Goal: Task Accomplishment & Management: Use online tool/utility

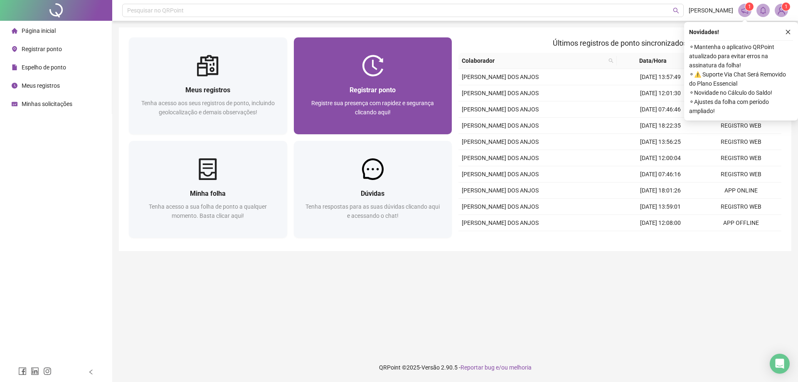
click at [398, 94] on div "Registrar ponto" at bounding box center [373, 90] width 138 height 10
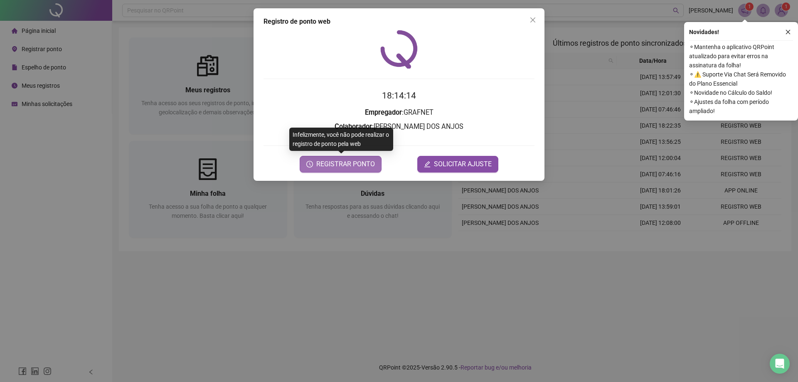
click at [349, 165] on span "REGISTRAR PONTO" at bounding box center [345, 164] width 59 height 10
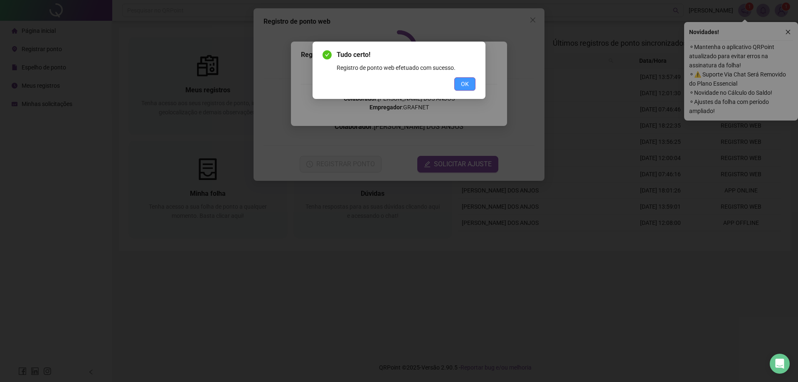
click at [465, 88] on span "OK" at bounding box center [465, 83] width 8 height 9
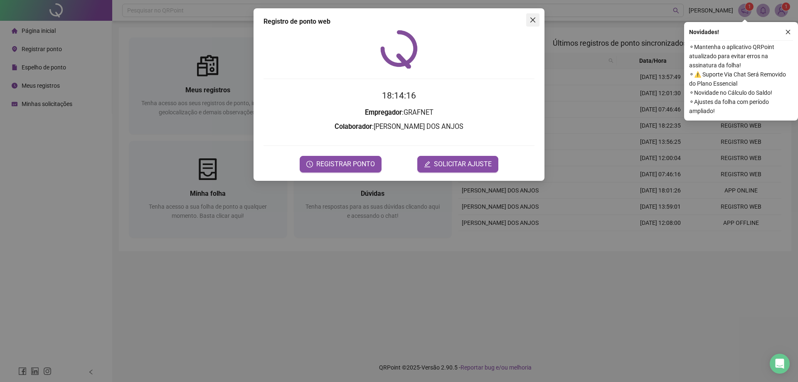
click at [535, 17] on icon "close" at bounding box center [533, 20] width 7 height 7
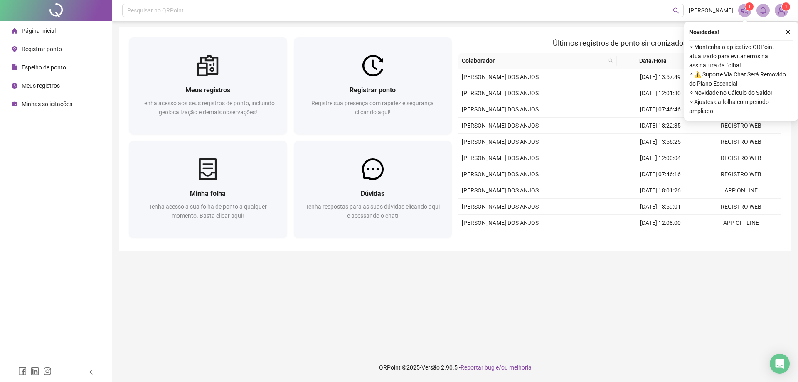
click at [429, 318] on main "Meus registros Tenha acesso aos seus registros de ponto, incluindo geolocalizaç…" at bounding box center [455, 186] width 673 height 319
click at [34, 85] on span "Meus registros" at bounding box center [41, 85] width 38 height 7
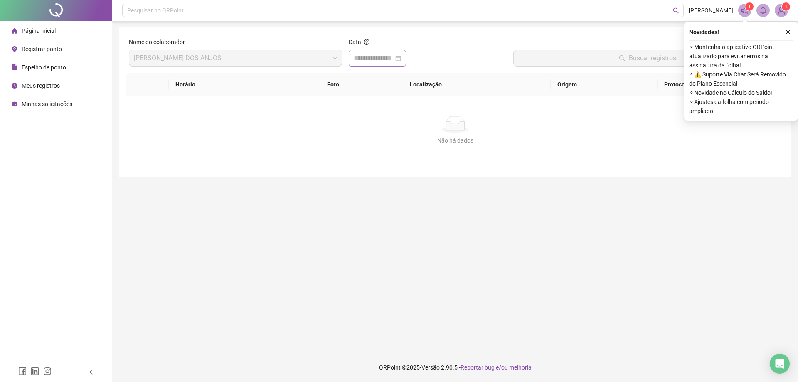
click at [406, 53] on div at bounding box center [377, 58] width 57 height 17
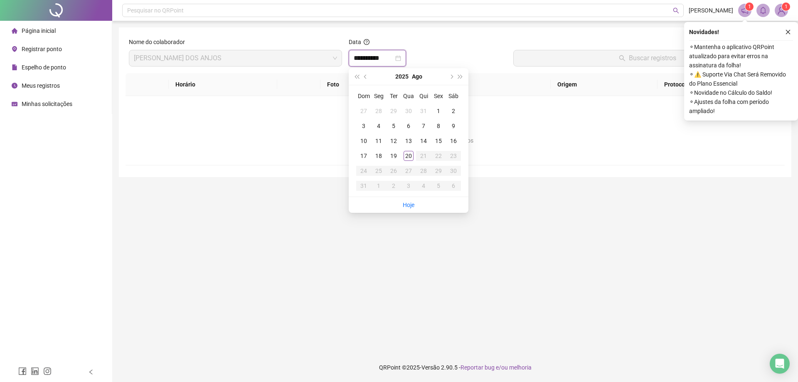
type input "**********"
click at [411, 159] on div "20" at bounding box center [409, 156] width 10 height 10
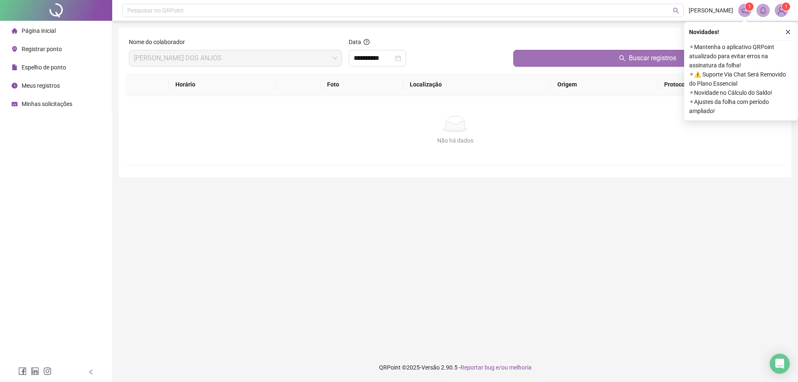
click at [577, 57] on button "Buscar registros" at bounding box center [647, 58] width 268 height 17
